Goal: Contribute content: Contribute content

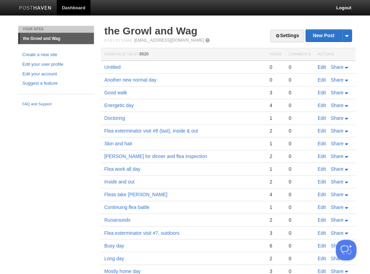
click at [318, 65] on link "Edit" at bounding box center [321, 67] width 8 height 6
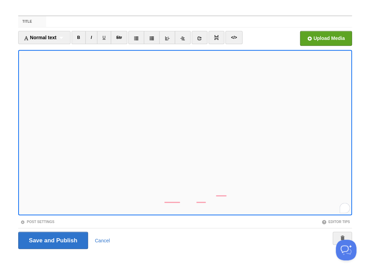
scroll to position [157, 0]
click at [327, 42] on input "file" at bounding box center [118, 40] width 521 height 35
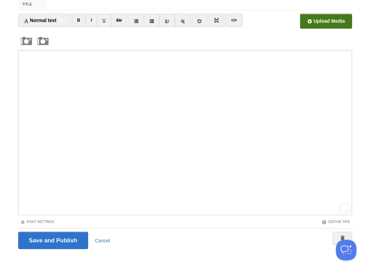
scroll to position [0, 0]
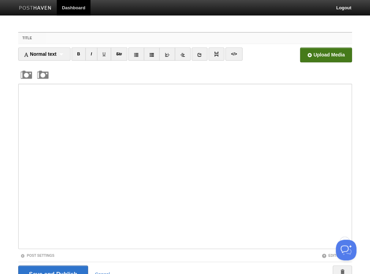
click at [56, 43] on input "Title" at bounding box center [199, 38] width 306 height 11
type input "No walk day"
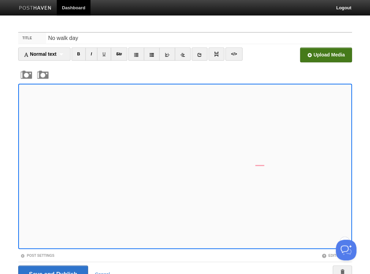
scroll to position [34, 0]
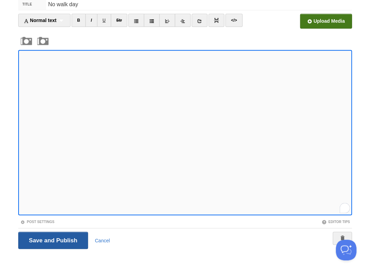
click at [52, 239] on input "Save and Publish" at bounding box center [53, 239] width 70 height 17
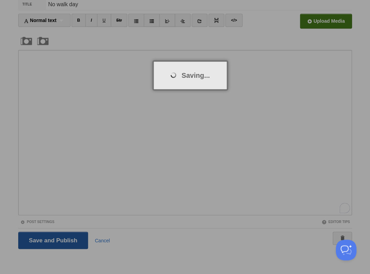
scroll to position [25, 0]
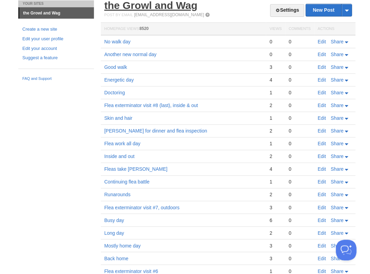
click at [176, 8] on link "the Growl and Wag" at bounding box center [150, 5] width 93 height 11
click at [228, 17] on div "Settings New Post by Web by Email the Growl and Wag Post by Email [EMAIL_ADDRES…" at bounding box center [228, 272] width 248 height 544
click at [319, 41] on link "Edit" at bounding box center [321, 42] width 8 height 6
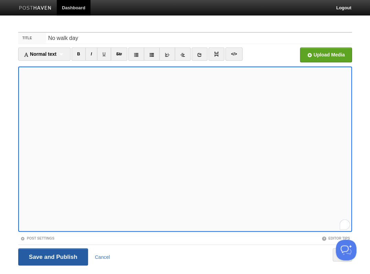
click at [52, 256] on input "Save and Publish" at bounding box center [53, 256] width 70 height 17
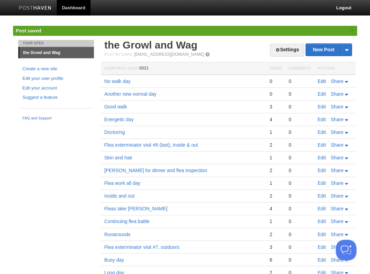
click at [322, 80] on link "Edit" at bounding box center [321, 81] width 8 height 6
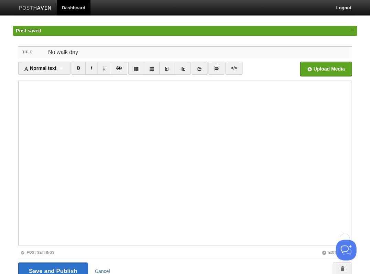
drag, startPoint x: 85, startPoint y: 54, endPoint x: 46, endPoint y: 50, distance: 39.7
click at [46, 50] on input "No walk day" at bounding box center [199, 52] width 306 height 11
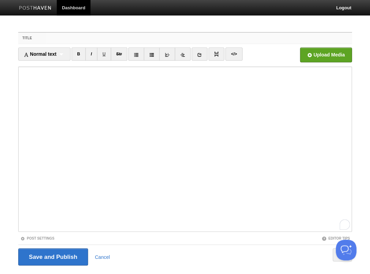
click at [57, 38] on input "Title" at bounding box center [199, 38] width 306 height 11
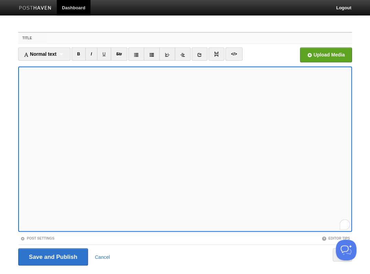
click at [67, 39] on input "Title" at bounding box center [199, 38] width 306 height 11
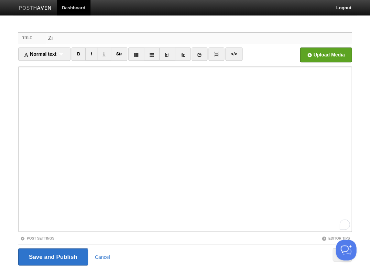
type input "Z"
type input "L"
type input "B"
type input "Busy eventless day"
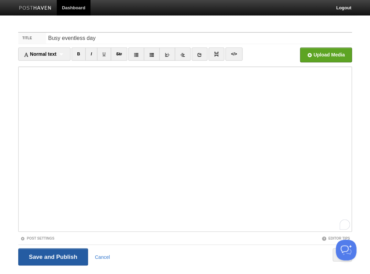
click at [52, 256] on input "Save and Publish" at bounding box center [53, 256] width 70 height 17
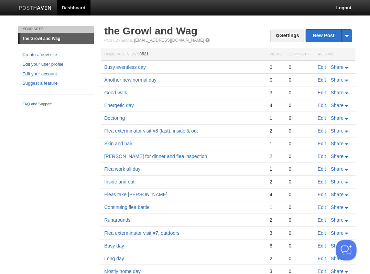
click at [323, 79] on link "Edit" at bounding box center [321, 80] width 8 height 6
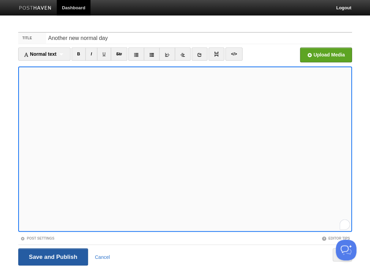
click at [66, 253] on input "Save and Publish" at bounding box center [53, 256] width 70 height 17
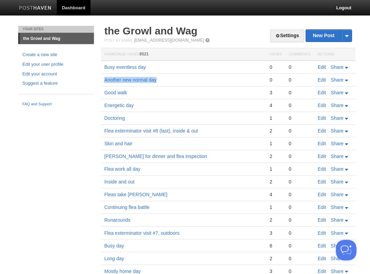
click at [324, 66] on link "Edit" at bounding box center [321, 67] width 8 height 6
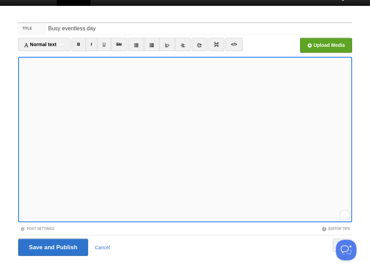
scroll to position [17, 0]
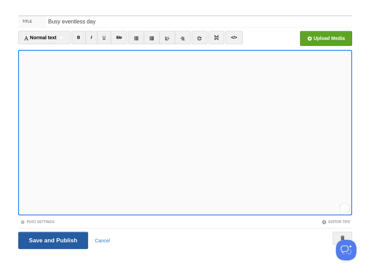
click at [52, 239] on input "Save and Publish" at bounding box center [53, 239] width 70 height 17
